Goal: Transaction & Acquisition: Purchase product/service

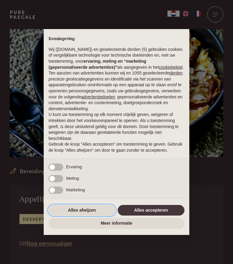
click at [97, 213] on button "Alles afwijzen" at bounding box center [82, 210] width 67 height 11
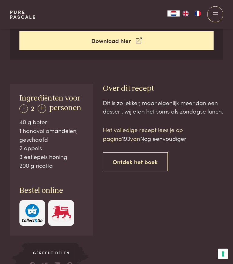
scroll to position [257, 0]
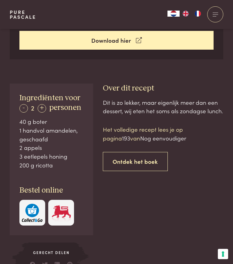
click at [51, 108] on span "personen" at bounding box center [65, 108] width 32 height 8
click at [42, 107] on div "+" at bounding box center [42, 108] width 8 height 8
click at [45, 105] on div "+" at bounding box center [42, 108] width 8 height 8
click at [44, 104] on div "+" at bounding box center [42, 108] width 8 height 8
click at [45, 105] on div "+" at bounding box center [42, 108] width 8 height 8
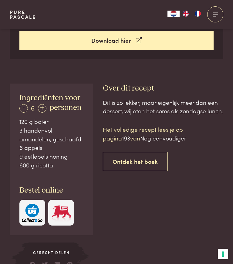
click at [42, 105] on div "+" at bounding box center [42, 108] width 8 height 8
click at [42, 106] on div "+" at bounding box center [42, 108] width 8 height 8
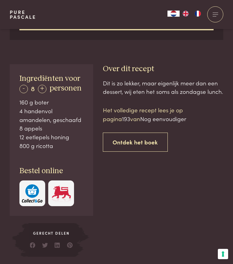
scroll to position [255, 0]
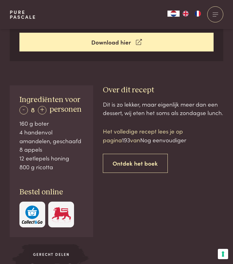
click at [153, 129] on p "Het volledige recept lees je op pagina 193 van Nog eenvoudiger" at bounding box center [163, 135] width 121 height 17
click at [127, 131] on p "Het volledige recept lees je op pagina 193 van Nog eenvoudiger" at bounding box center [163, 135] width 121 height 17
click at [184, 132] on p "Het volledige recept lees je op pagina 193 van Nog eenvoudiger" at bounding box center [163, 135] width 121 height 17
click at [222, 132] on p "Het volledige recept lees je op pagina 193 van Nog eenvoudiger" at bounding box center [163, 135] width 121 height 17
click at [216, 132] on p "Het volledige recept lees je op pagina 193 van Nog eenvoudiger" at bounding box center [163, 135] width 121 height 17
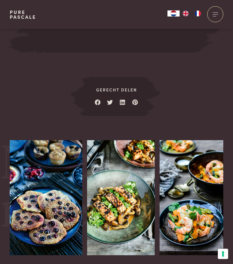
scroll to position [609, 0]
